Goal: Task Accomplishment & Management: Manage account settings

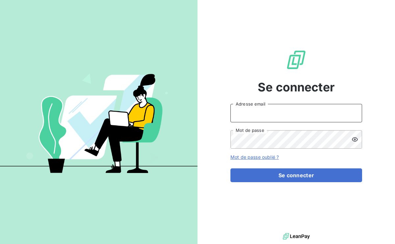
click at [265, 111] on input "Adresse email" at bounding box center [297, 113] width 132 height 18
type input "[PERSON_NAME][EMAIL_ADDRESS][DOMAIN_NAME]"
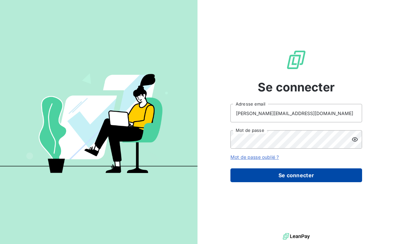
click at [256, 182] on button "Se connecter" at bounding box center [297, 176] width 132 height 14
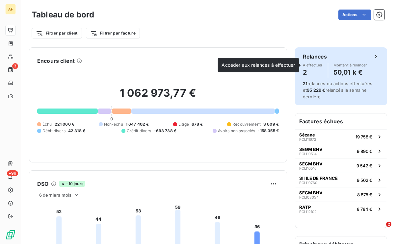
click at [338, 68] on h4 "50,01 k €" at bounding box center [351, 72] width 34 height 11
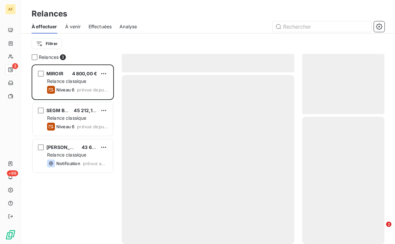
scroll to position [180, 82]
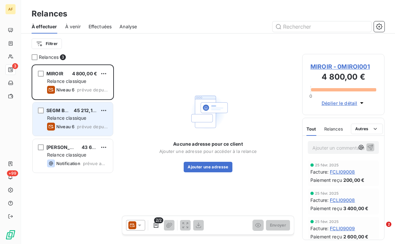
click at [74, 121] on div "Relance classique" at bounding box center [77, 118] width 61 height 7
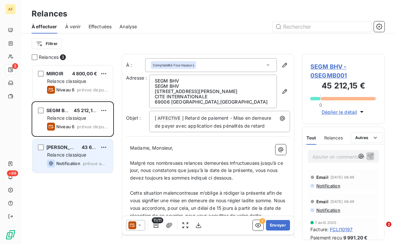
click at [63, 152] on div "[PERSON_NAME] GmbH 43 680,84 € Relance classique Notification prévue [DATE]" at bounding box center [73, 156] width 80 height 34
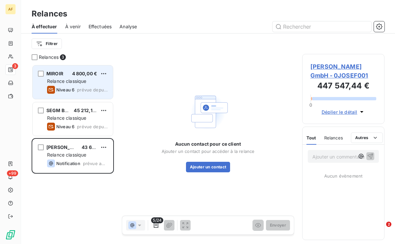
click at [98, 83] on div "Relance classique" at bounding box center [77, 81] width 61 height 7
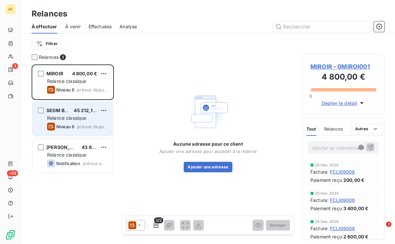
click at [70, 117] on span "Relance classique" at bounding box center [67, 118] width 40 height 6
